Goal: Information Seeking & Learning: Understand process/instructions

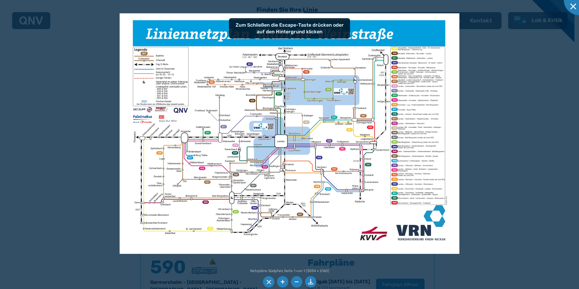
click at [402, 125] on img at bounding box center [290, 133] width 340 height 241
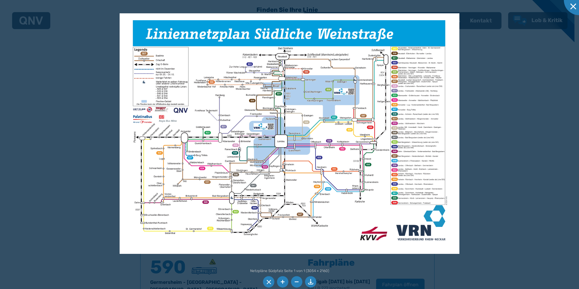
click at [484, 186] on div at bounding box center [289, 144] width 579 height 289
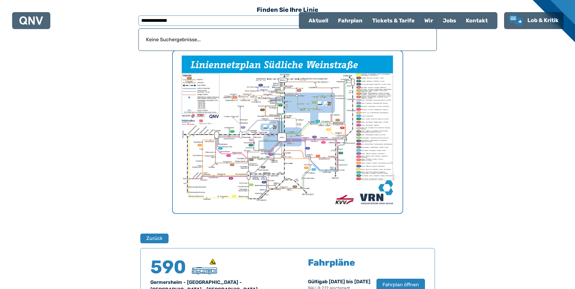
click at [150, 18] on input "**********" at bounding box center [287, 20] width 298 height 10
type input "***"
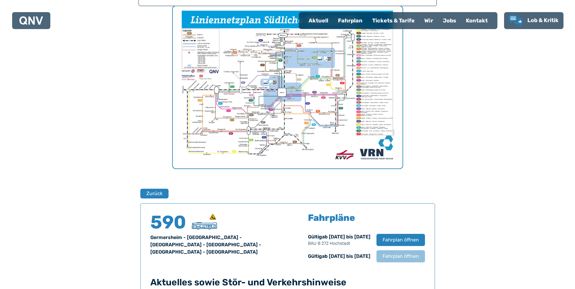
scroll to position [75, 0]
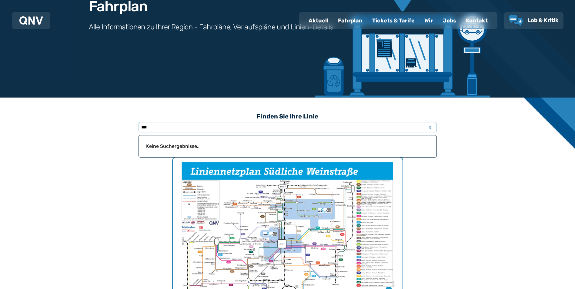
click at [371, 198] on img "1 von 1" at bounding box center [288, 239] width 230 height 162
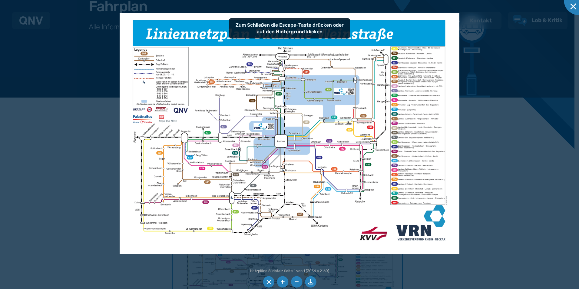
click at [277, 281] on ul at bounding box center [290, 282] width 56 height 14
click at [281, 281] on li at bounding box center [283, 282] width 12 height 12
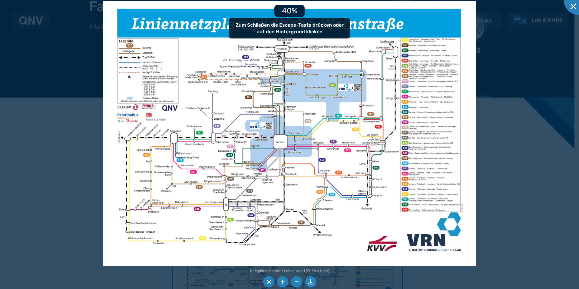
click at [281, 281] on li at bounding box center [283, 282] width 12 height 12
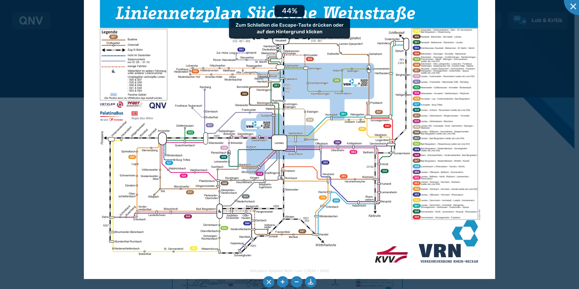
click at [281, 281] on li at bounding box center [283, 282] width 12 height 12
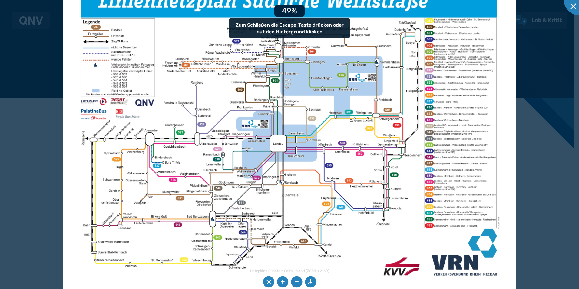
click at [281, 281] on li at bounding box center [283, 282] width 12 height 12
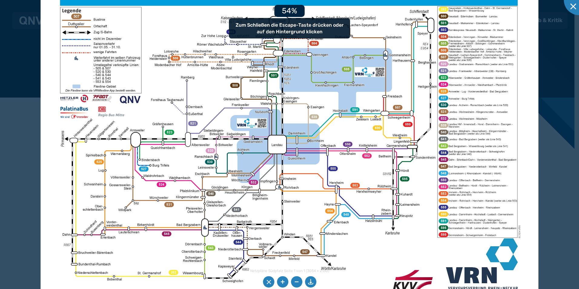
click at [281, 281] on li at bounding box center [283, 282] width 12 height 12
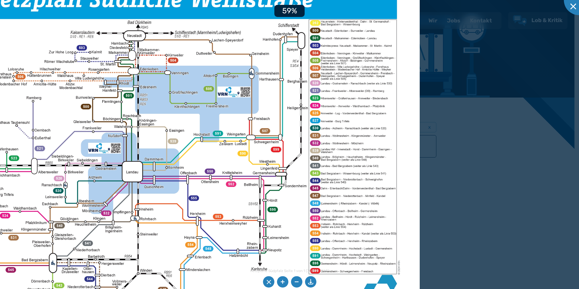
click at [314, 222] on img at bounding box center [146, 159] width 548 height 387
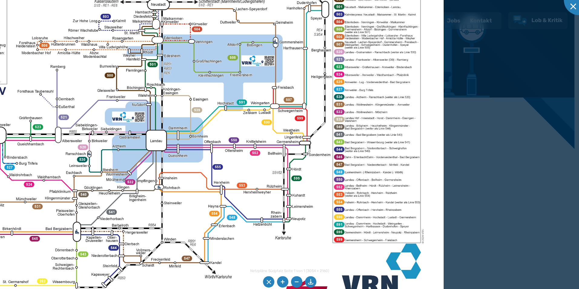
click at [355, 194] on img at bounding box center [170, 128] width 548 height 387
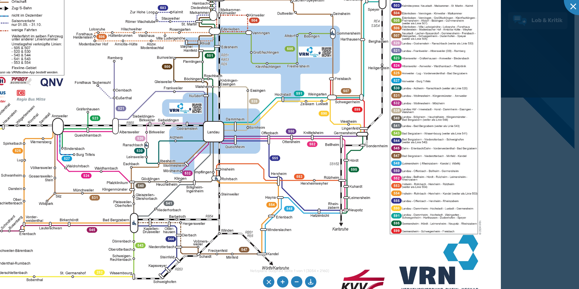
click at [404, 230] on img at bounding box center [227, 119] width 548 height 387
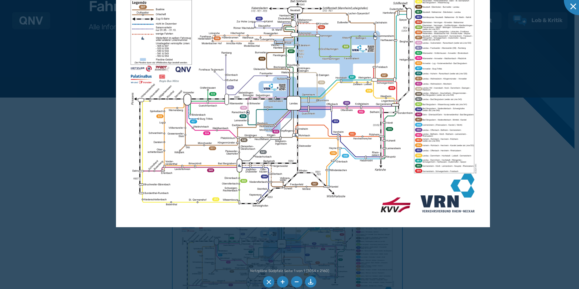
click at [388, 274] on div at bounding box center [289, 144] width 579 height 289
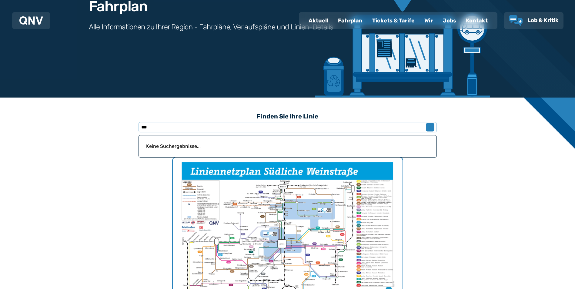
click at [428, 124] on span "x" at bounding box center [430, 127] width 8 height 7
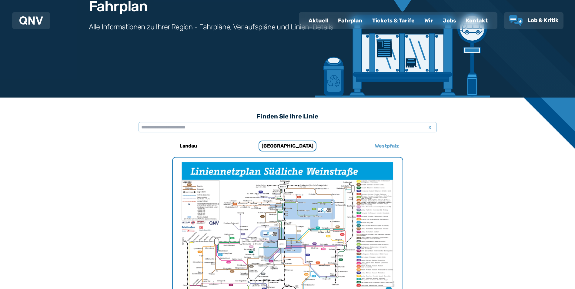
click at [375, 149] on h6 "Westpfalz" at bounding box center [386, 146] width 29 height 10
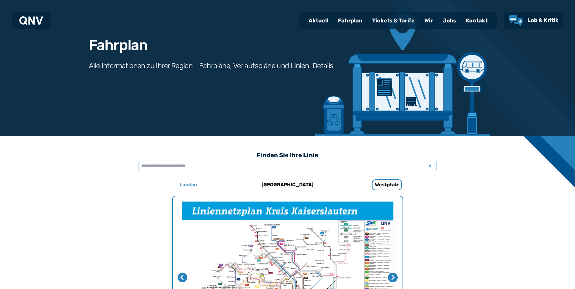
scroll to position [35, 0]
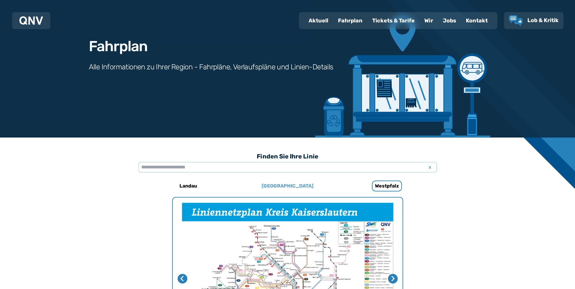
click at [288, 184] on h6 "[GEOGRAPHIC_DATA]" at bounding box center [287, 186] width 57 height 10
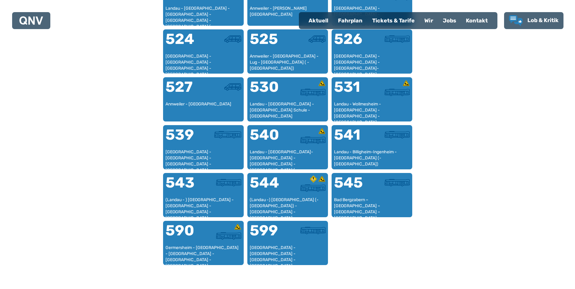
scroll to position [490, 0]
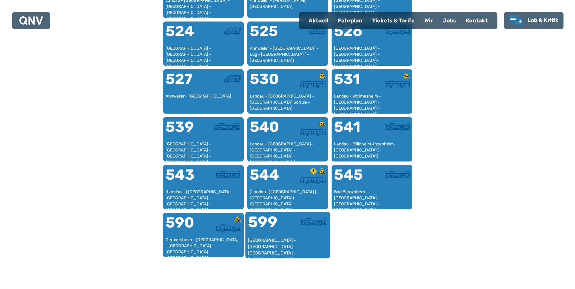
click at [267, 228] on div "599" at bounding box center [267, 225] width 40 height 23
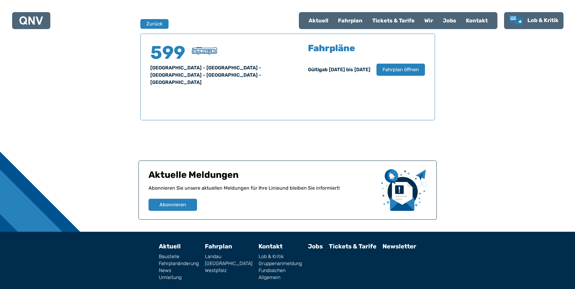
scroll to position [399, 0]
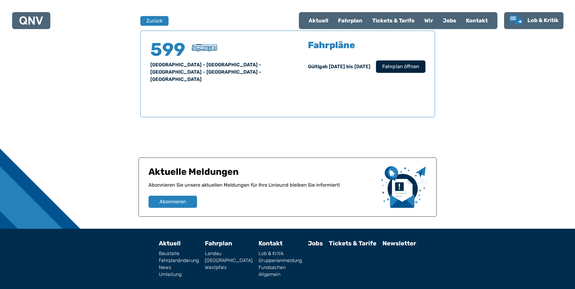
click at [394, 65] on span "Fahrplan öffnen" at bounding box center [400, 66] width 37 height 7
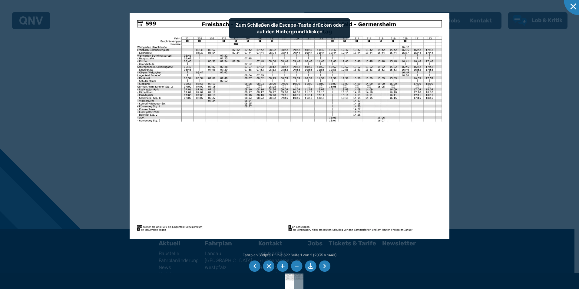
click at [156, 104] on img at bounding box center [290, 126] width 320 height 226
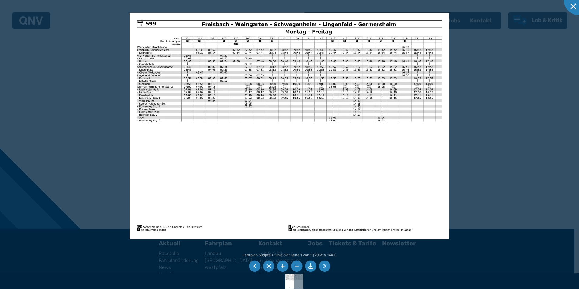
click at [122, 134] on div at bounding box center [289, 144] width 579 height 289
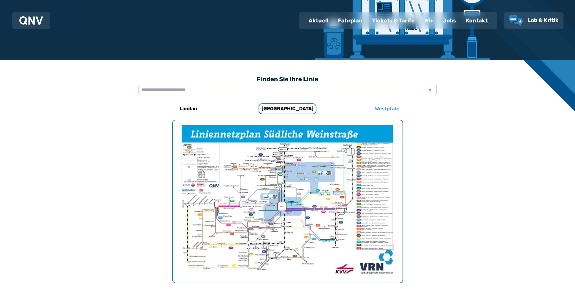
scroll to position [66, 0]
